Goal: Find contact information: Find contact information

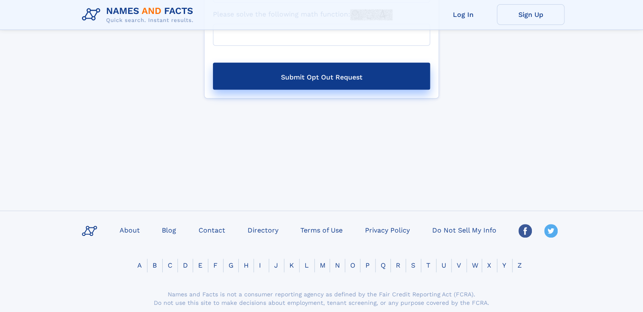
scroll to position [311, 0]
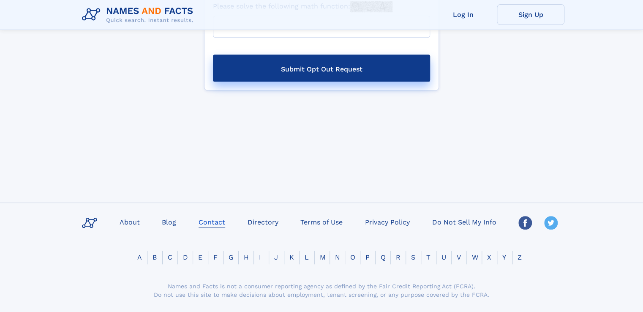
click at [210, 224] on link "Contact" at bounding box center [211, 221] width 33 height 12
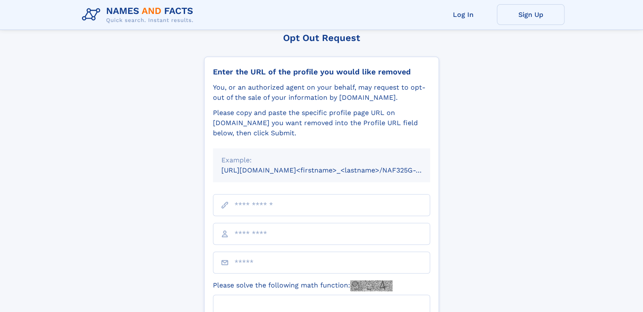
scroll to position [31, 0]
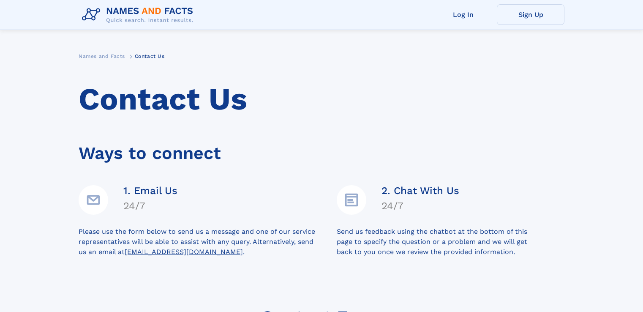
scroll to position [240, 0]
